Goal: Task Accomplishment & Management: Manage account settings

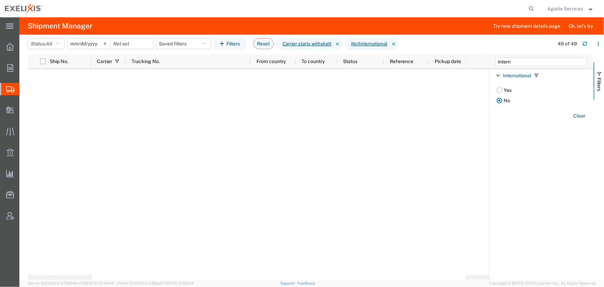
scroll to position [506, 0]
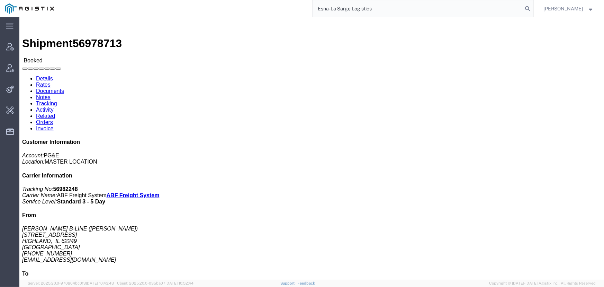
type input "Esna-La Sarge Logistics"
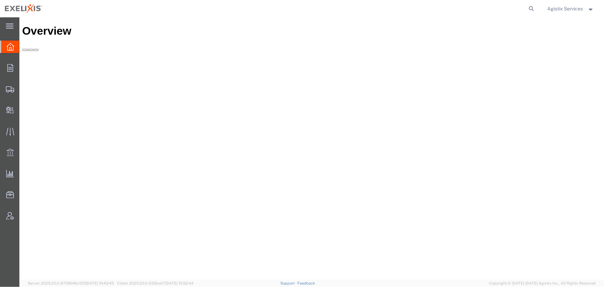
click at [568, 6] on span "Agistix Services" at bounding box center [566, 9] width 36 height 8
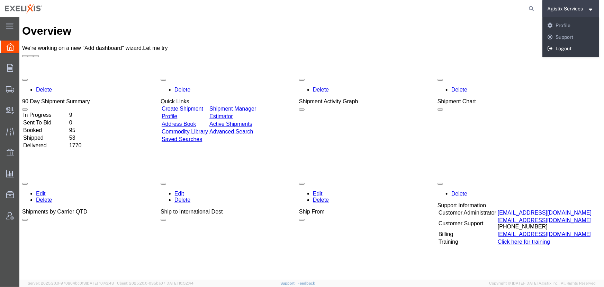
click at [570, 50] on link "Logout" at bounding box center [570, 49] width 57 height 12
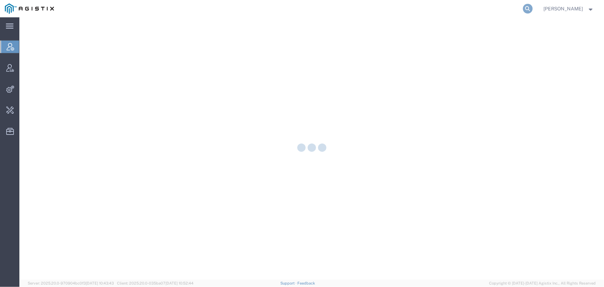
click at [533, 7] on icon at bounding box center [528, 9] width 10 height 10
paste input "Esna-La Sarge Logistics"
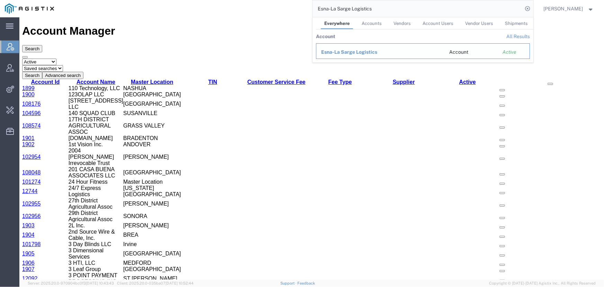
click at [353, 55] on div "Esna-La Sarge Logistics" at bounding box center [380, 51] width 118 height 7
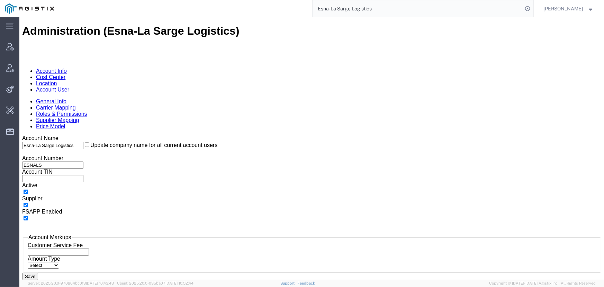
click at [79, 117] on link "Supplier Mapping" at bounding box center [57, 120] width 43 height 6
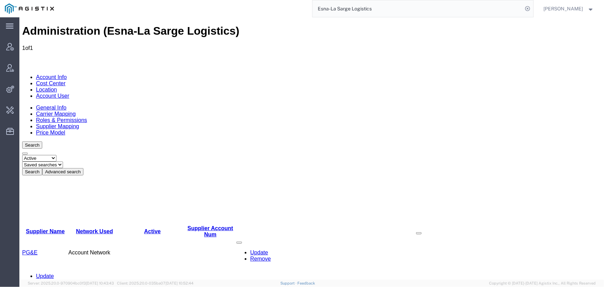
drag, startPoint x: 267, startPoint y: 10, endPoint x: 241, endPoint y: 12, distance: 26.4
click at [250, 10] on div "Esna-La Sarge Logistics" at bounding box center [296, 8] width 475 height 17
type input "syneos"
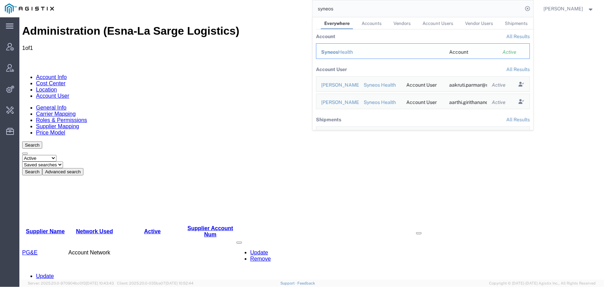
click at [338, 52] on span "Syneos" at bounding box center [329, 52] width 17 height 6
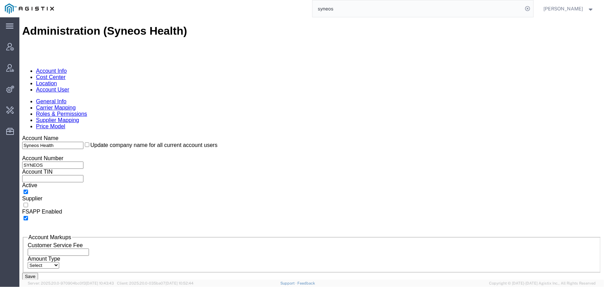
click at [69, 86] on link "Account User" at bounding box center [52, 89] width 33 height 6
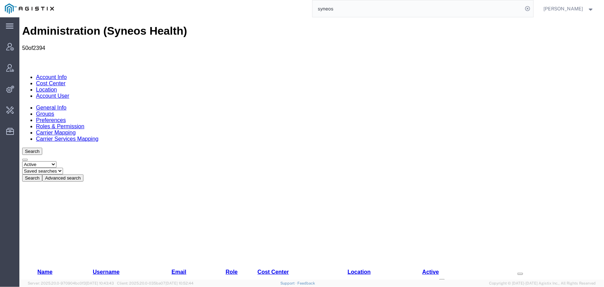
click at [168, 147] on div "Search Select status Active All Inactive Saved searches Agistix Search Advanced…" at bounding box center [311, 164] width 579 height 34
click at [83, 174] on button "Advanced search" at bounding box center [62, 177] width 41 height 7
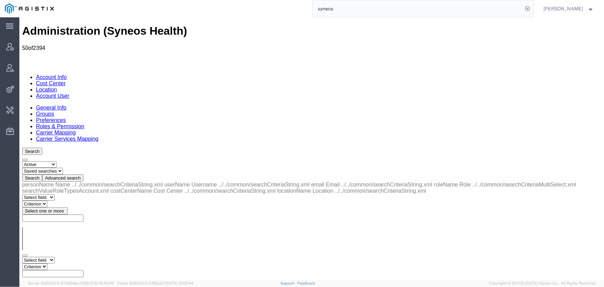
click at [54, 256] on select "Select field Cost Center Email Location Name Role Username" at bounding box center [38, 259] width 33 height 7
select select "personName"
click at [22, 256] on select "Select field Cost Center Email Location Name Role Username" at bounding box center [38, 259] width 33 height 7
click at [63, 263] on select "Criterion contains does not contain is is blank is not blank starts with" at bounding box center [43, 266] width 42 height 7
select select "contains"
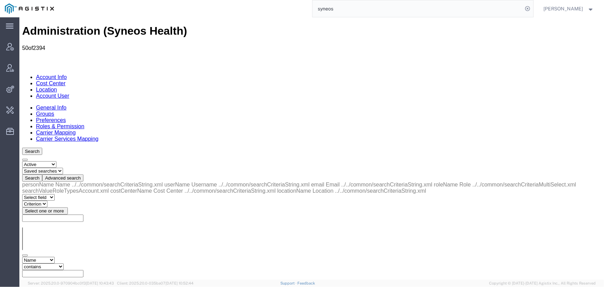
click at [63, 263] on select "Criterion contains does not contain is is blank is not blank starts with" at bounding box center [43, 266] width 42 height 7
click at [83, 269] on input "text" at bounding box center [52, 272] width 61 height 7
type input "ross"
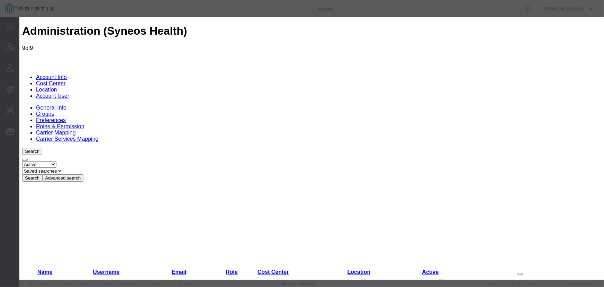
select select "DEPARTMENT"
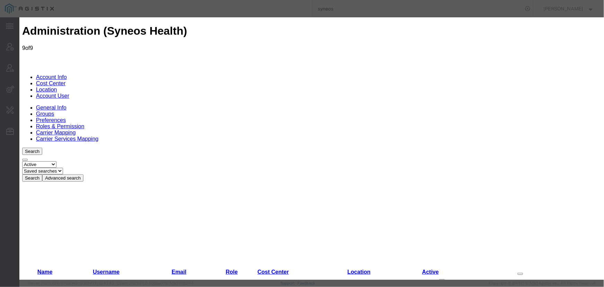
select select "DEPARTMENT"
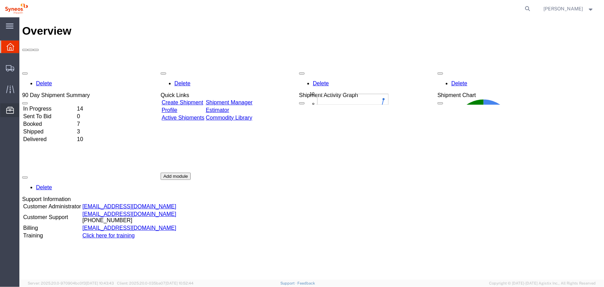
click at [0, 0] on span "Templates" at bounding box center [0, 0] width 0 height 0
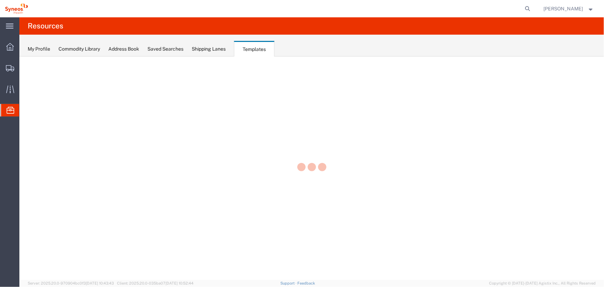
click at [37, 167] on div at bounding box center [311, 167] width 585 height 223
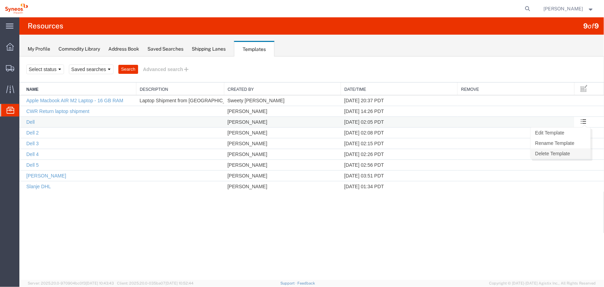
click at [566, 151] on link "Delete Template" at bounding box center [560, 153] width 60 height 10
click at [557, 153] on link "Delete Template" at bounding box center [560, 153] width 60 height 10
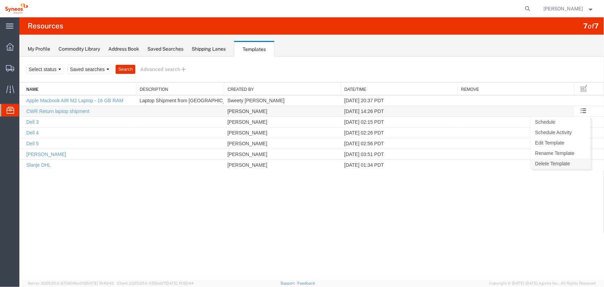
click at [570, 161] on link "Delete Template" at bounding box center [560, 163] width 60 height 10
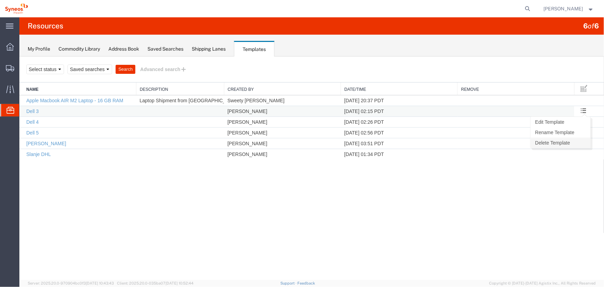
click at [567, 139] on link "Delete Template" at bounding box center [560, 142] width 60 height 10
click at [572, 153] on link "Delete Template" at bounding box center [560, 153] width 60 height 10
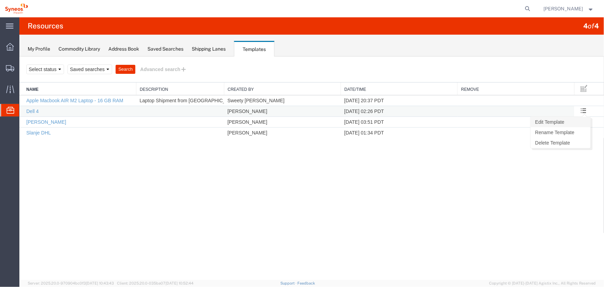
click at [576, 119] on link "Edit Template" at bounding box center [560, 121] width 60 height 10
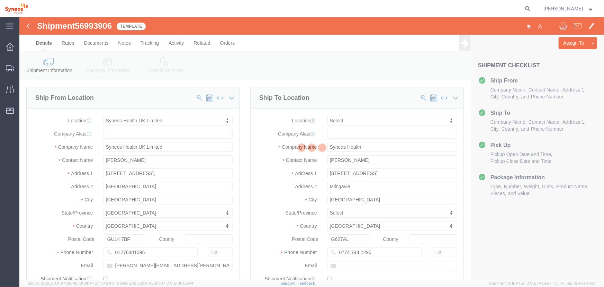
select select "61570"
select select
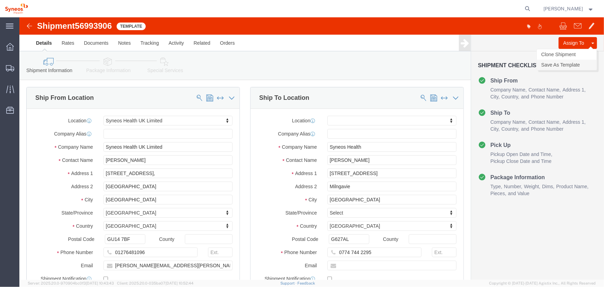
click link "Save As Template"
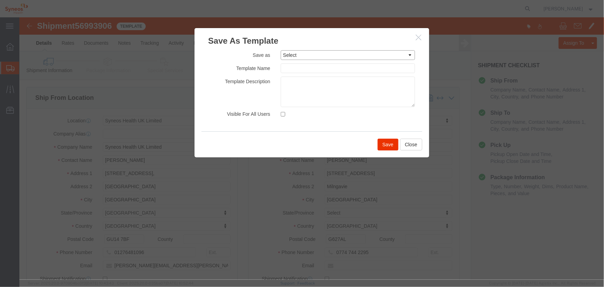
click select "Select Apple Macbook AIR M2 Laptop - 16 GB RAM Dell 4 Ross Slanje DHL"
click input "text"
type input "Dell"
click button "button"
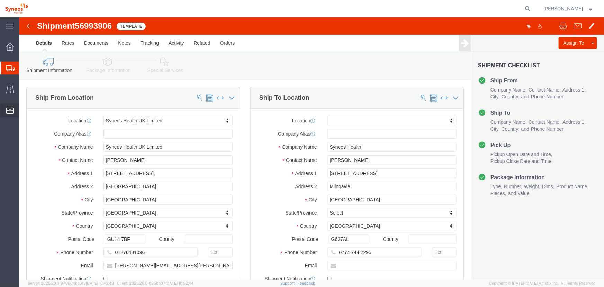
click at [0, 0] on span "Templates" at bounding box center [0, 0] width 0 height 0
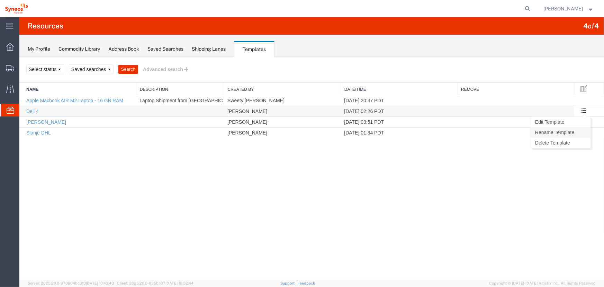
click at [571, 131] on link "Rename Template" at bounding box center [560, 132] width 60 height 10
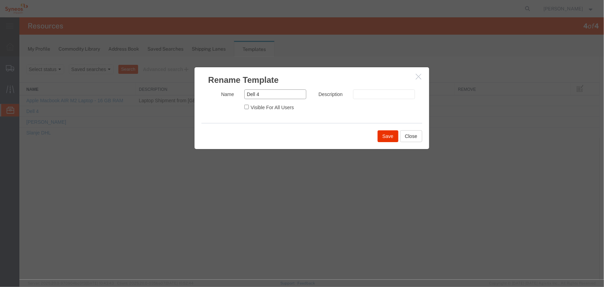
drag, startPoint x: 254, startPoint y: 93, endPoint x: 304, endPoint y: 95, distance: 49.9
click at [298, 93] on input "Dell 4" at bounding box center [275, 94] width 62 height 10
type input "Dell"
drag, startPoint x: 385, startPoint y: 137, endPoint x: 404, endPoint y: 193, distance: 59.6
click at [385, 137] on button "Save" at bounding box center [387, 136] width 21 height 12
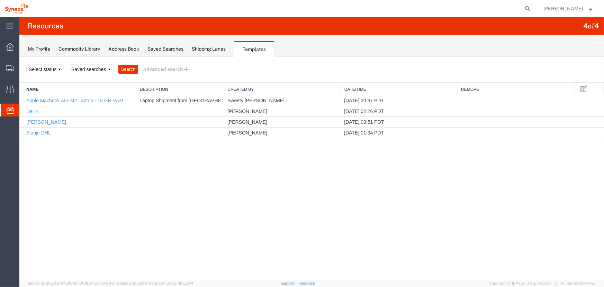
click at [571, 9] on span "Ross Farr" at bounding box center [563, 9] width 39 height 8
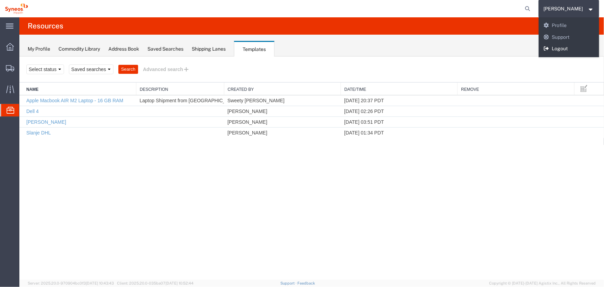
click at [576, 51] on link "Logout" at bounding box center [569, 49] width 61 height 12
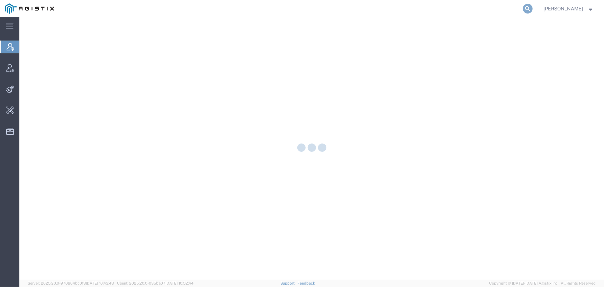
click at [533, 7] on icon at bounding box center [528, 9] width 10 height 10
type input "syneos"
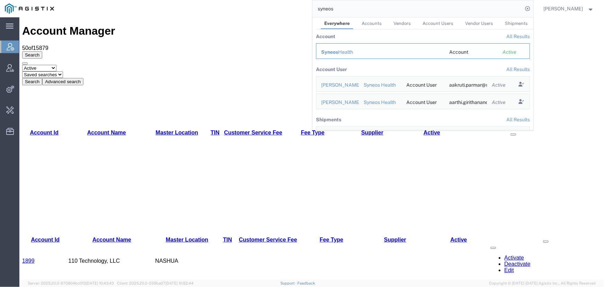
drag, startPoint x: 342, startPoint y: 53, endPoint x: 323, endPoint y: 35, distance: 26.2
click at [338, 52] on span "Syneos" at bounding box center [329, 52] width 17 height 6
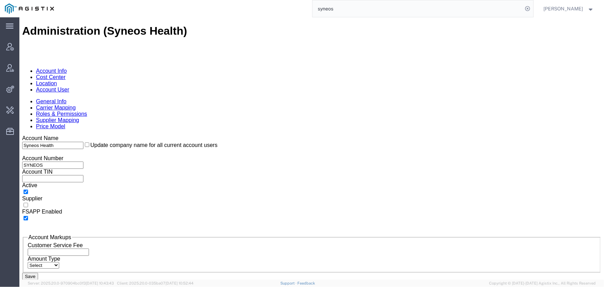
click at [69, 86] on link "Account User" at bounding box center [52, 89] width 33 height 6
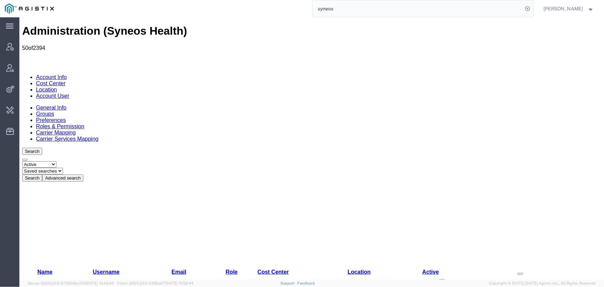
click at [83, 174] on button "Advanced search" at bounding box center [62, 177] width 41 height 7
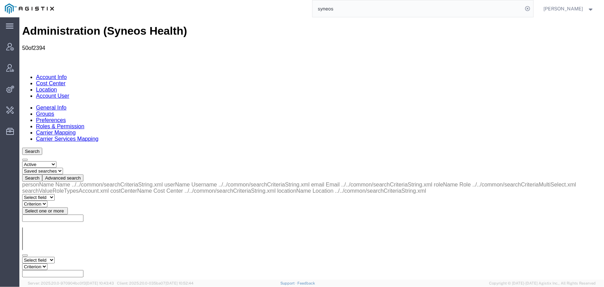
drag, startPoint x: 41, startPoint y: 111, endPoint x: 48, endPoint y: 110, distance: 7.3
click at [41, 256] on div "Select field Cost Center Email Location Name Role Username Criterion" at bounding box center [311, 269] width 579 height 27
drag, startPoint x: 52, startPoint y: 107, endPoint x: 62, endPoint y: 110, distance: 9.7
click at [52, 256] on select "Select field Cost Center Email Location Name Role Username" at bounding box center [38, 259] width 33 height 7
select select "personName"
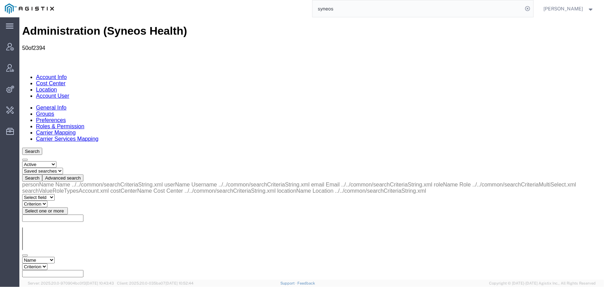
click at [22, 256] on select "Select field Cost Center Email Location Name Role Username" at bounding box center [38, 259] width 33 height 7
click at [119, 181] on div "personName Name ../../common/searchCriteriaString.xml userName Username ../../c…" at bounding box center [311, 239] width 579 height 116
drag, startPoint x: 115, startPoint y: 105, endPoint x: 116, endPoint y: 110, distance: 4.9
click at [63, 263] on select "Criterion contains does not contain is is blank is not blank starts with" at bounding box center [43, 266] width 42 height 7
select select "contains"
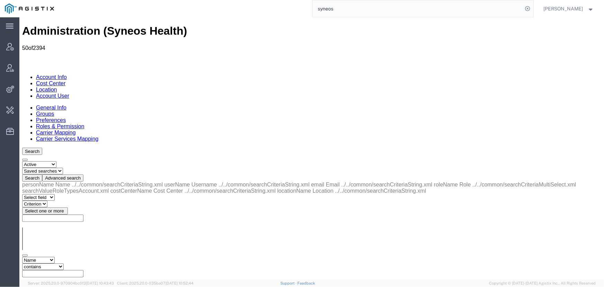
click at [63, 263] on select "Criterion contains does not contain is is blank is not blank starts with" at bounding box center [43, 266] width 42 height 7
click at [83, 269] on input "text" at bounding box center [52, 272] width 61 height 7
type input "farr"
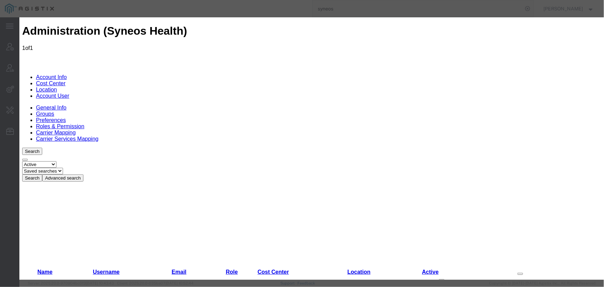
select select "DEPARTMENT"
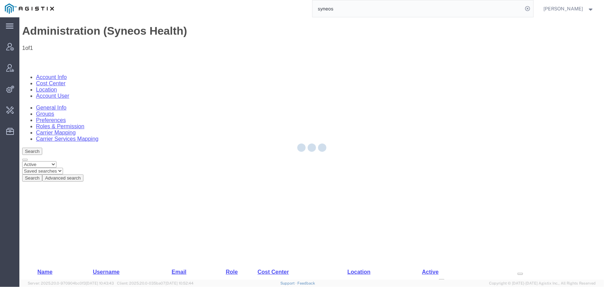
scroll to position [6, 0]
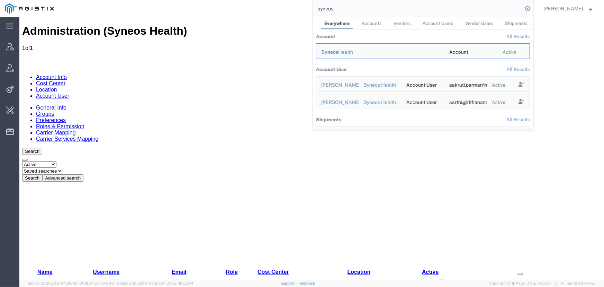
drag, startPoint x: 376, startPoint y: 7, endPoint x: 266, endPoint y: 14, distance: 109.9
click at [292, 9] on div "syneos Everywhere Accounts Vendors Account Users Vendor Users Shipments Account…" at bounding box center [296, 8] width 475 height 17
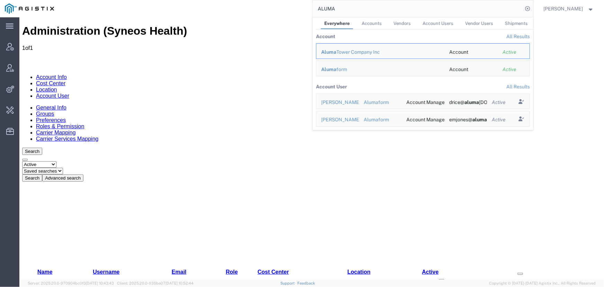
click at [524, 38] on link "All Results" at bounding box center [518, 37] width 24 height 6
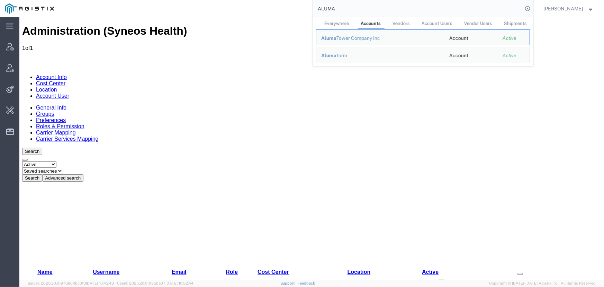
drag, startPoint x: 365, startPoint y: 9, endPoint x: 266, endPoint y: 12, distance: 99.1
click at [287, 9] on div "ALUMA Everywhere Accounts Vendors Account Users Vendor Users Shipments Aluma To…" at bounding box center [296, 8] width 475 height 17
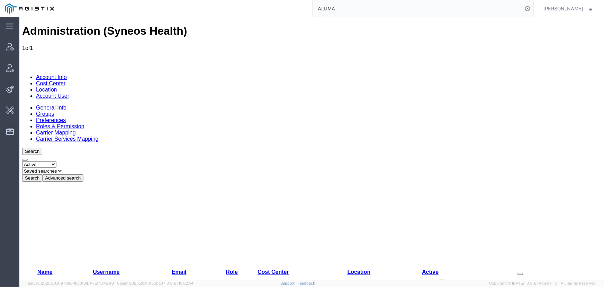
paste input "57009112"
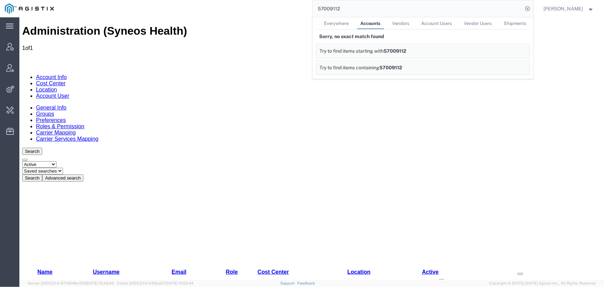
click at [344, 21] on span "Everywhere" at bounding box center [336, 23] width 25 height 5
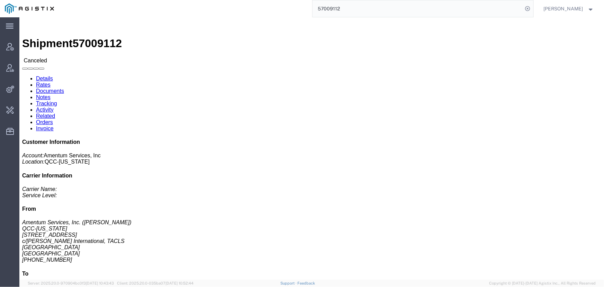
click at [273, 10] on div "57009112" at bounding box center [296, 8] width 475 height 17
paste input "8154"
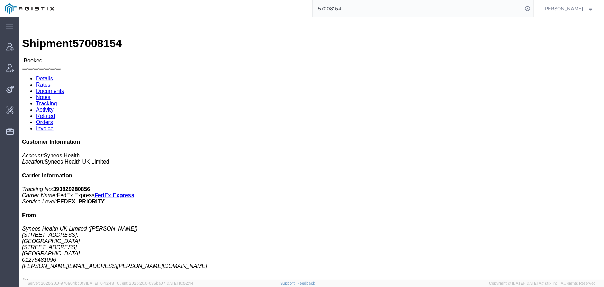
scroll to position [51, 0]
click at [355, 5] on input "57008154" at bounding box center [418, 8] width 210 height 17
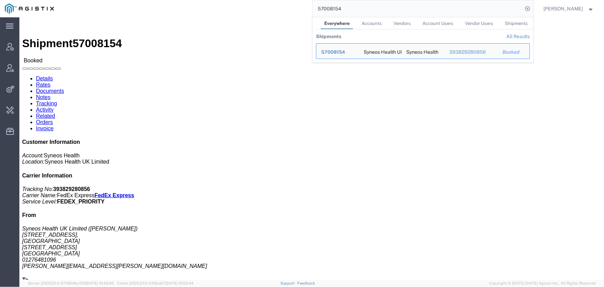
click at [355, 5] on input "57008154" at bounding box center [418, 8] width 210 height 17
paste input "7806"
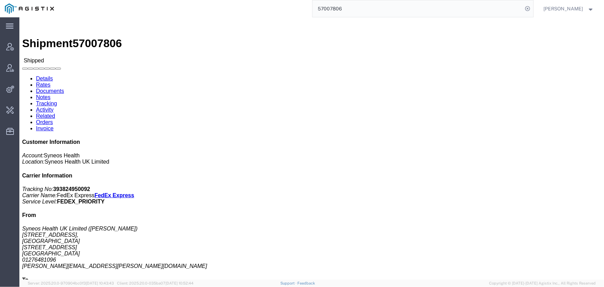
drag, startPoint x: 308, startPoint y: 1, endPoint x: 332, endPoint y: 12, distance: 26.3
click at [332, 12] on input "57007806" at bounding box center [418, 8] width 210 height 17
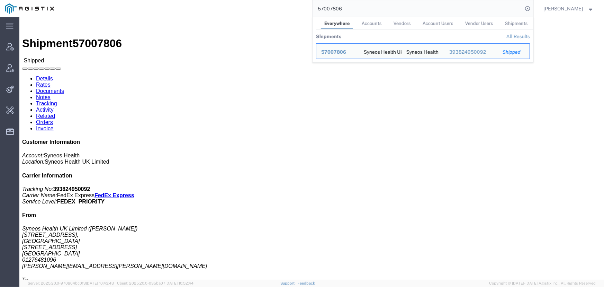
click at [332, 12] on input "57007806" at bounding box center [418, 8] width 210 height 17
paste input "8154"
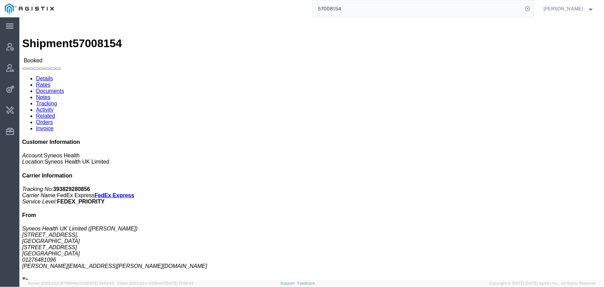
drag, startPoint x: 354, startPoint y: 8, endPoint x: 277, endPoint y: 8, distance: 77.2
click at [286, 8] on div "57008154" at bounding box center [296, 8] width 475 height 17
paste input "7812"
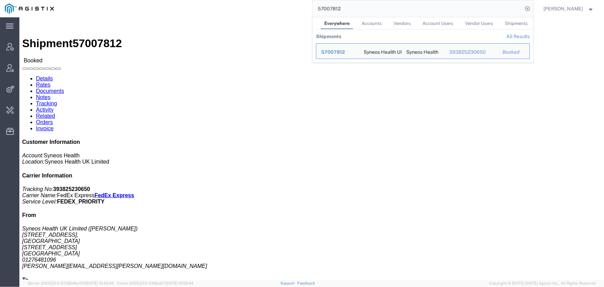
drag, startPoint x: 325, startPoint y: 14, endPoint x: 231, endPoint y: 15, distance: 94.2
paste input "6"
drag, startPoint x: 342, startPoint y: 2, endPoint x: 255, endPoint y: 16, distance: 88.3
click at [255, 16] on div "57007816 Everywhere Accounts Vendors Account Users Vendor Users Shipments Shipm…" at bounding box center [296, 8] width 475 height 17
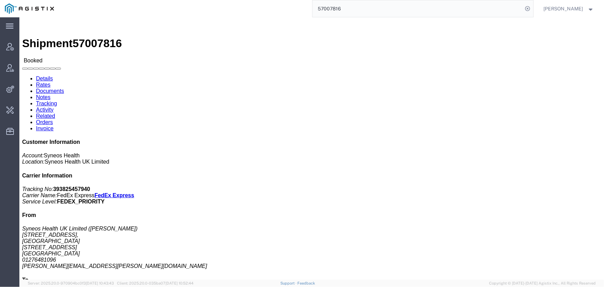
paste input "770"
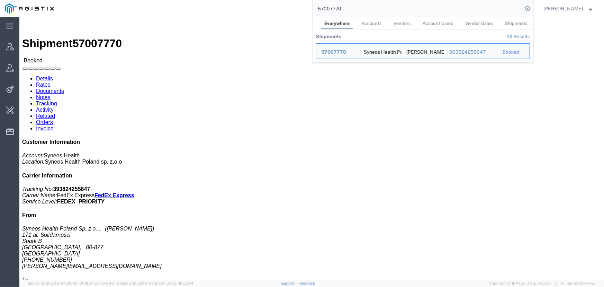
drag, startPoint x: 353, startPoint y: 10, endPoint x: 330, endPoint y: 7, distance: 22.7
click at [332, 7] on input "57007770" at bounding box center [418, 8] width 210 height 17
click at [326, 10] on input "57007770" at bounding box center [418, 8] width 210 height 17
paste input "CAM-25154-0019"
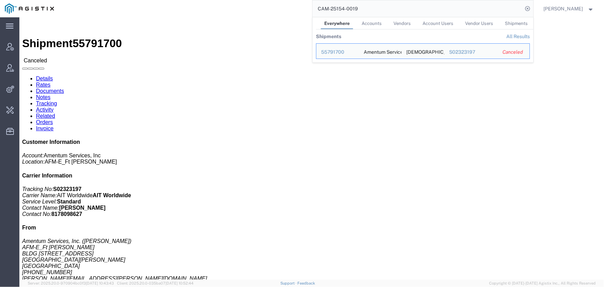
drag, startPoint x: 386, startPoint y: 10, endPoint x: 267, endPoint y: 16, distance: 119.2
click at [274, 11] on div "CAM-25154-0019 Everywhere Accounts Vendors Account Users Vendor Users Shipments…" at bounding box center [296, 8] width 475 height 17
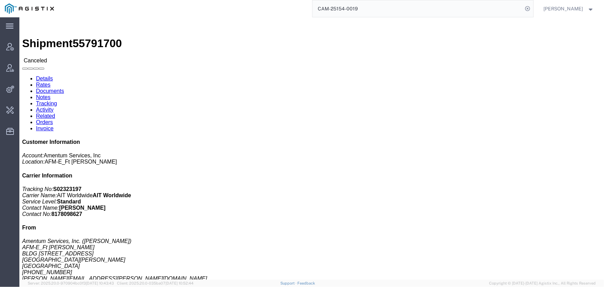
paste input "56585528"
type input "56585528"
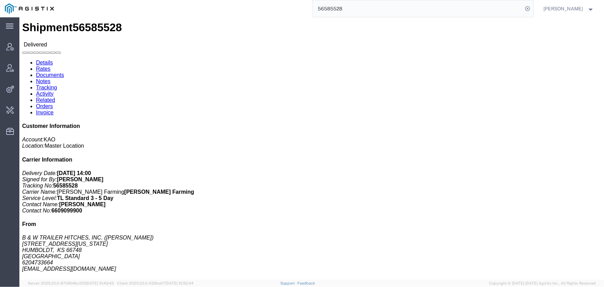
scroll to position [31, 0]
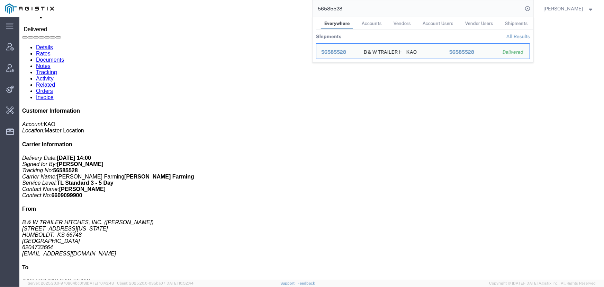
drag, startPoint x: 176, startPoint y: 82, endPoint x: 107, endPoint y: 83, distance: 69.2
click div "Ship From B & W TRAILER HITCHES, INC. (BILL GUTIERREZ) 1216 HAWAII ROAD HUMBOLD…"
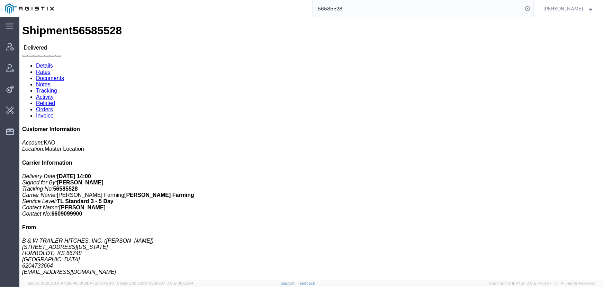
scroll to position [0, 0]
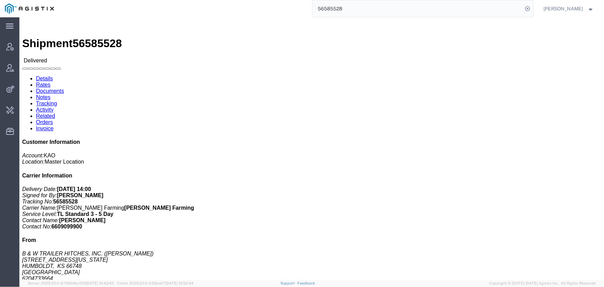
click link "Activity"
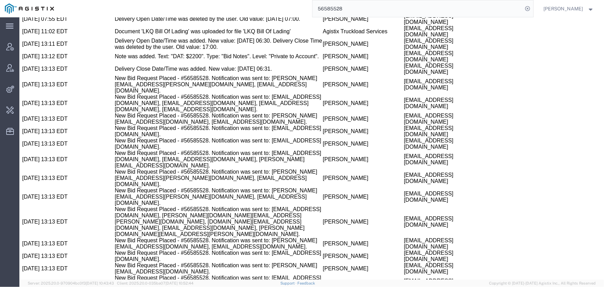
scroll to position [661, 0]
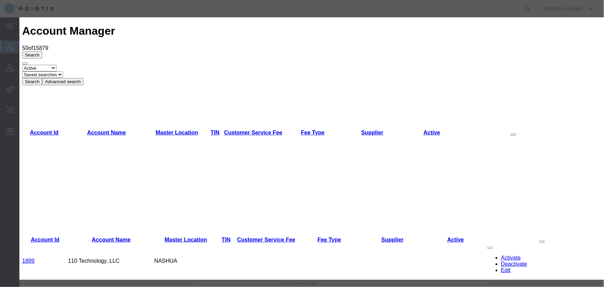
type input "Alumacart Inc."
type input "ALUMCART"
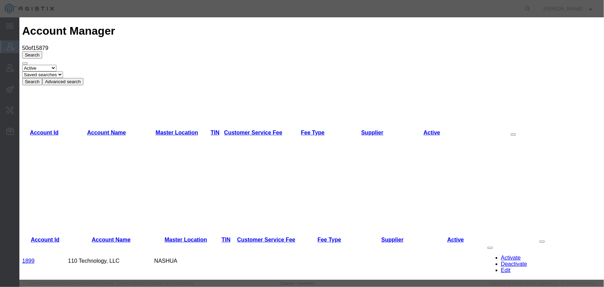
checkbox input "true"
type input "Alumacart Inc"
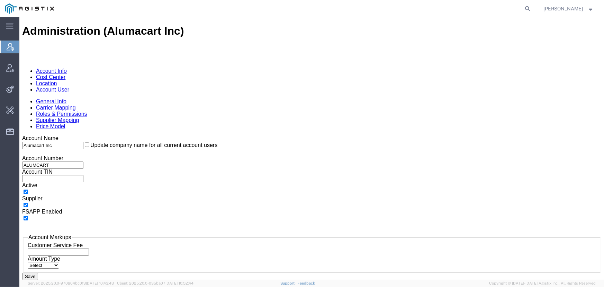
click at [65, 74] on link "Cost Center" at bounding box center [50, 77] width 29 height 6
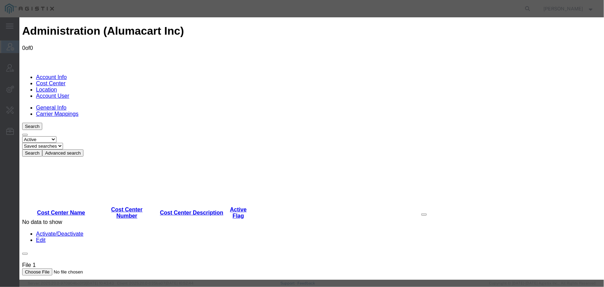
select select "COSTCENTER"
type input "Transportation"
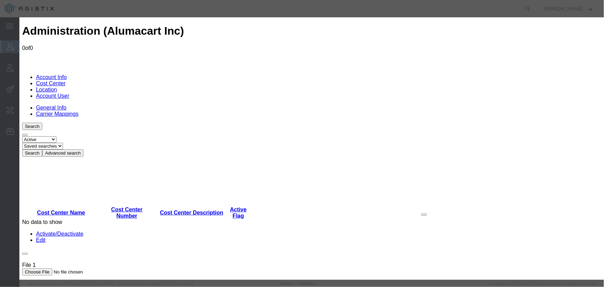
type input "001"
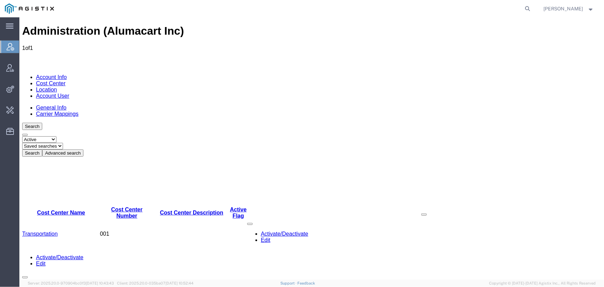
click at [57, 86] on link "Location" at bounding box center [46, 89] width 21 height 6
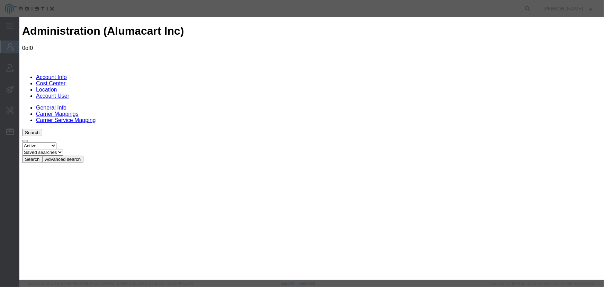
type input "Indiantown"
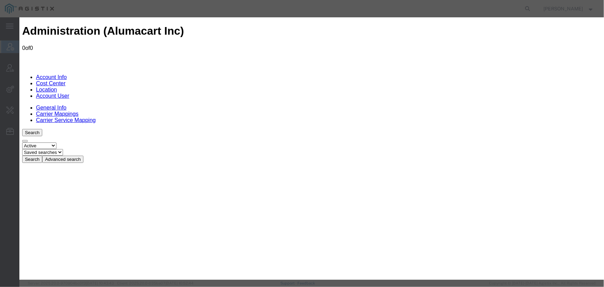
checkbox input "true"
type input "19100 SW Warfield Blvd"
type input "Indiantown"
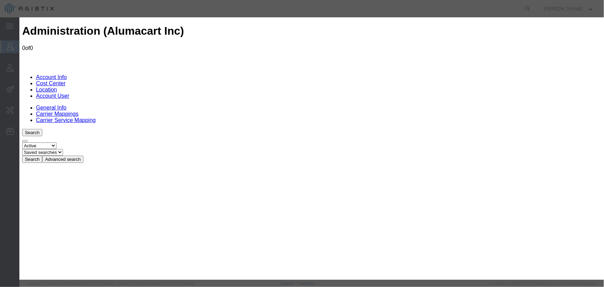
select select "FL"
type input "34956"
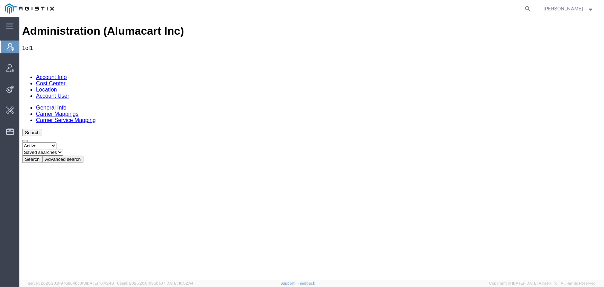
click at [69, 92] on link "Account User" at bounding box center [52, 95] width 33 height 6
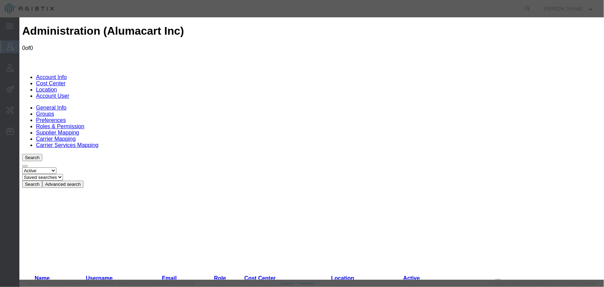
type input "Jennifer"
type input "Knoebel"
type input "jennifer@alumacart.com"
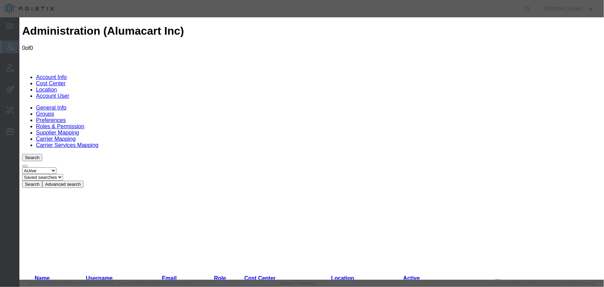
select select "COSTCENTER"
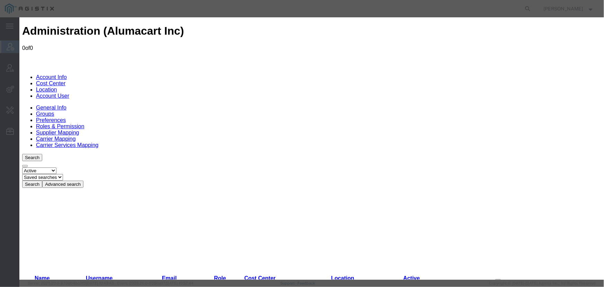
select select "2453031"
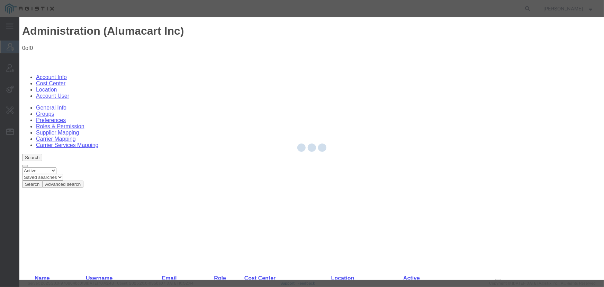
select select "COSTCENTER"
select select "2453031"
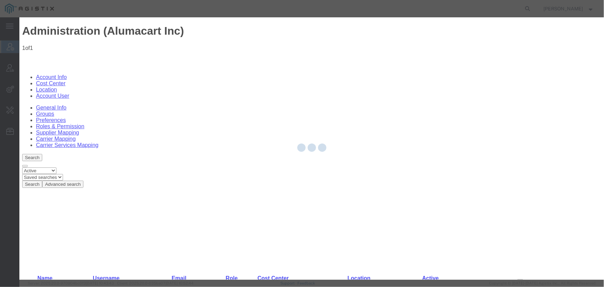
select select
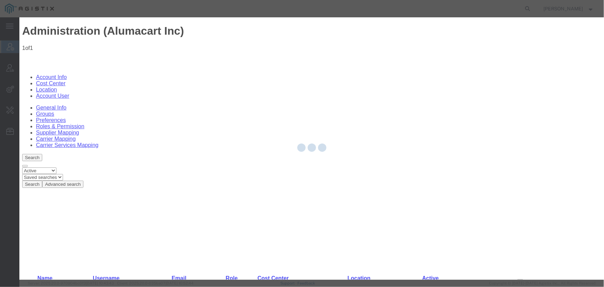
select select
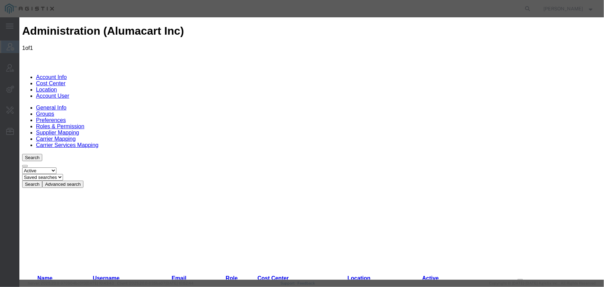
select select "3"
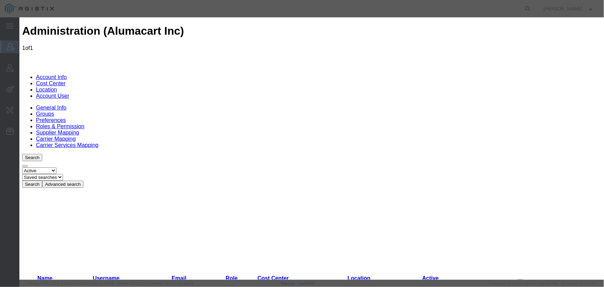
select select "userRoleId3PermissionId26"
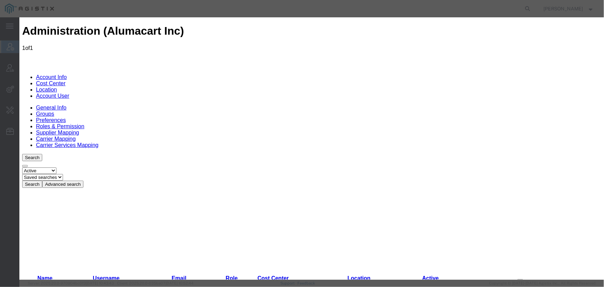
scroll to position [377, 0]
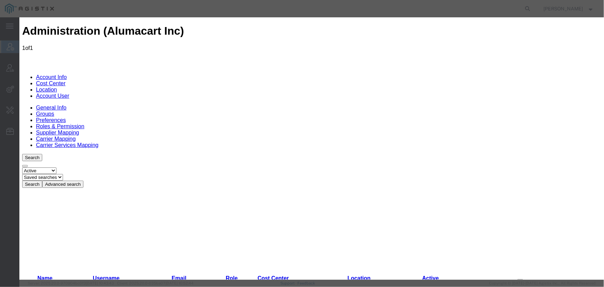
drag, startPoint x: 449, startPoint y: 80, endPoint x: 429, endPoint y: 63, distance: 26.0
checkbox input "true"
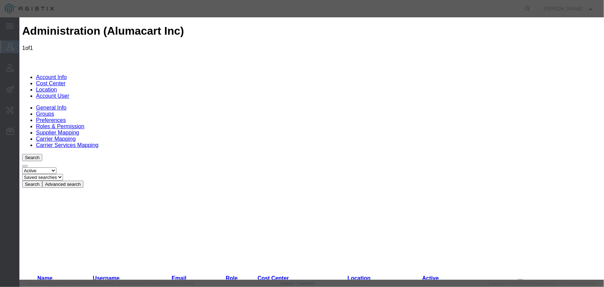
checkbox input "true"
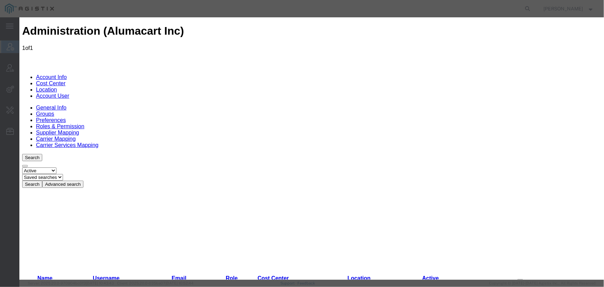
checkbox input "true"
drag, startPoint x: 196, startPoint y: 167, endPoint x: 221, endPoint y: 167, distance: 24.9
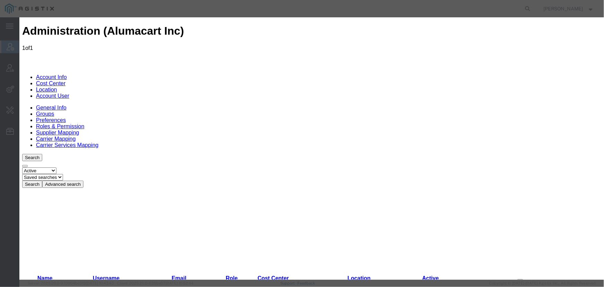
checkbox input "true"
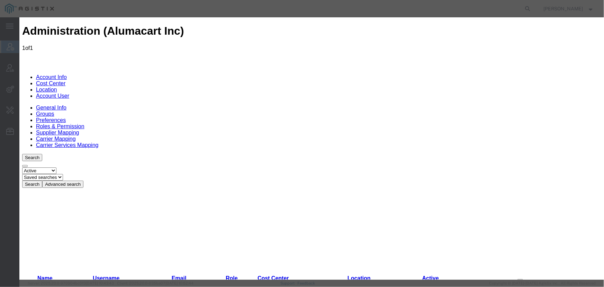
checkbox input "true"
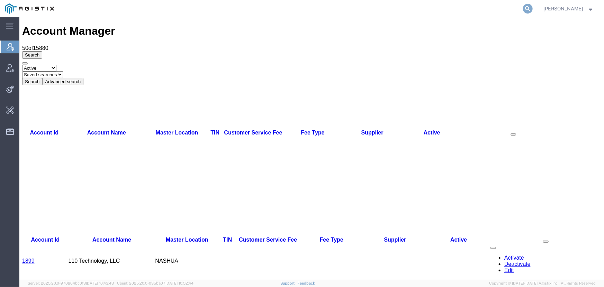
click at [533, 6] on icon at bounding box center [528, 9] width 10 height 10
type input "pg&e"
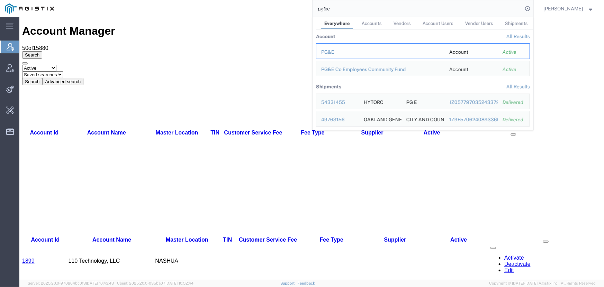
drag, startPoint x: 331, startPoint y: 53, endPoint x: 311, endPoint y: 36, distance: 26.2
click at [331, 53] on div "PG&E" at bounding box center [380, 51] width 118 height 7
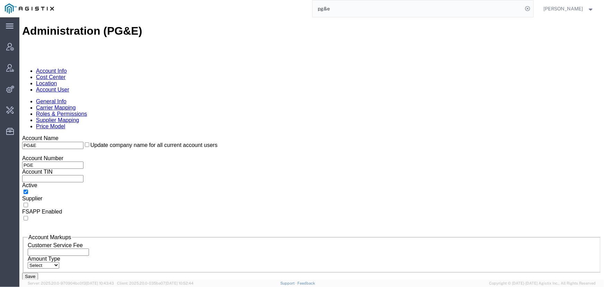
click at [79, 117] on link "Supplier Mapping" at bounding box center [57, 120] width 43 height 6
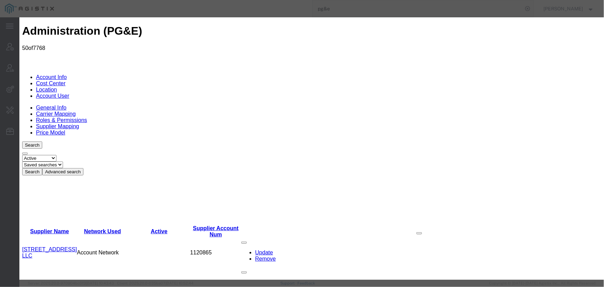
type input "Alumacart Inc"
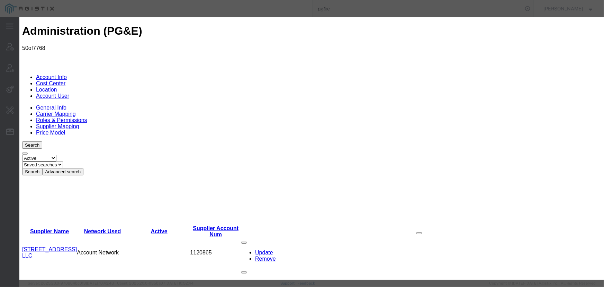
radio input "true"
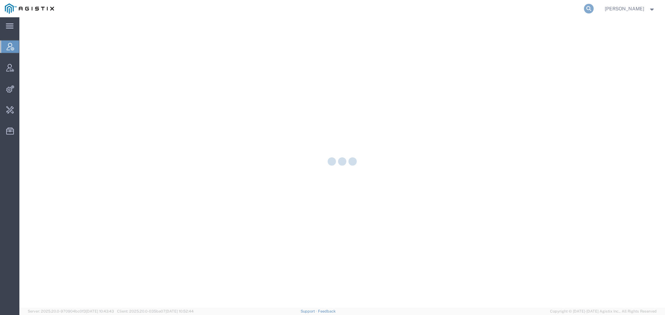
click at [593, 9] on icon at bounding box center [589, 9] width 10 height 10
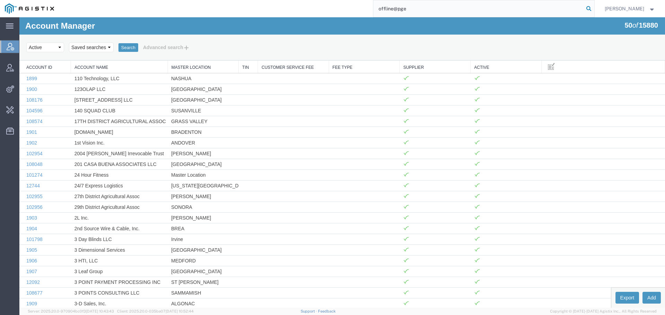
type input "offline@pge"
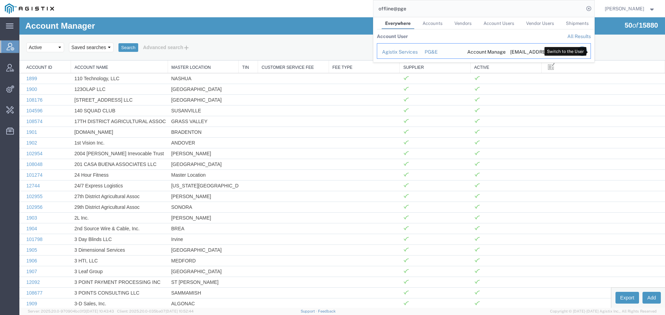
click at [586, 49] on icon "Search Results" at bounding box center [582, 51] width 10 height 10
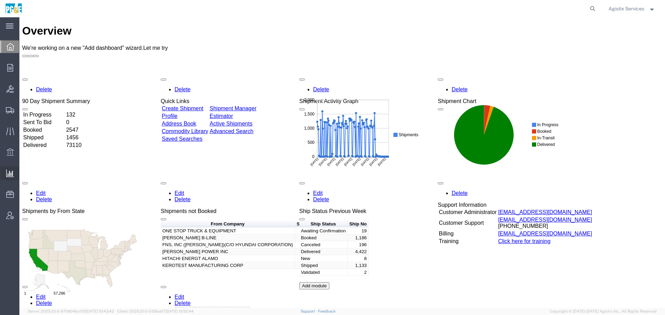
click at [0, 0] on span "Saved Reports" at bounding box center [0, 0] width 0 height 0
